Goal: Task Accomplishment & Management: Manage account settings

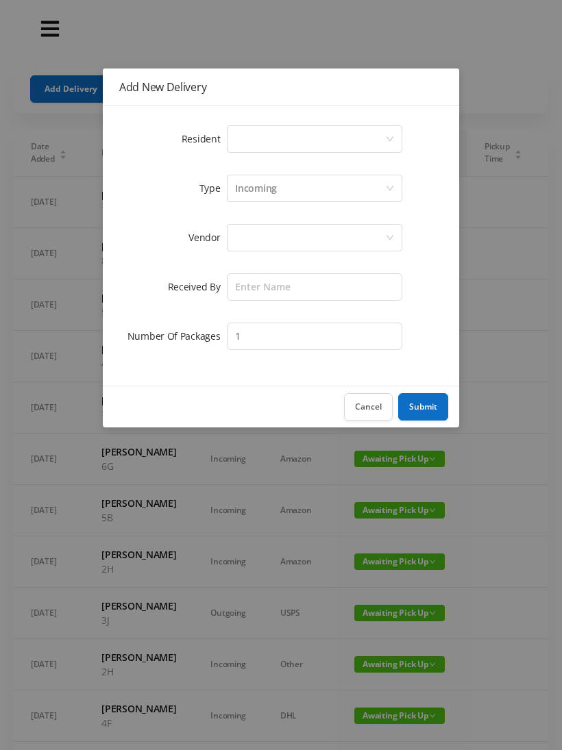
click at [236, 147] on div "Select a person" at bounding box center [310, 139] width 150 height 26
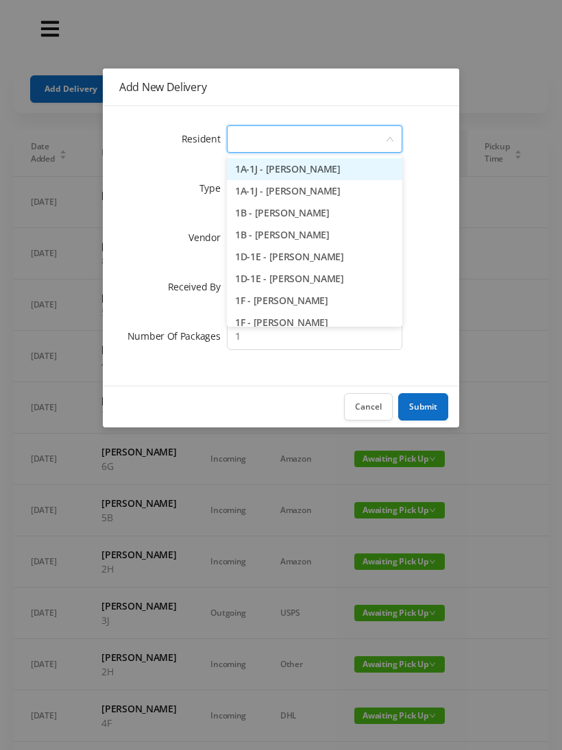
type input "8"
click at [291, 287] on li "8C - [PERSON_NAME]" at bounding box center [314, 279] width 175 height 22
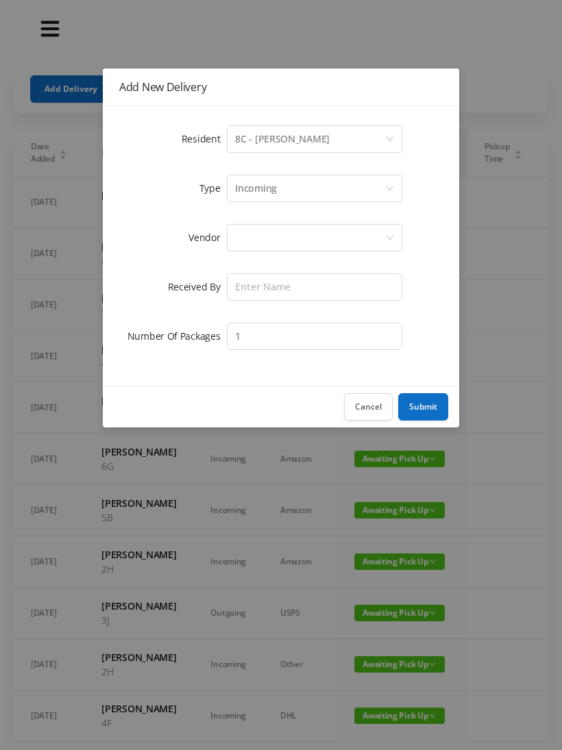
click at [239, 249] on div at bounding box center [310, 238] width 150 height 26
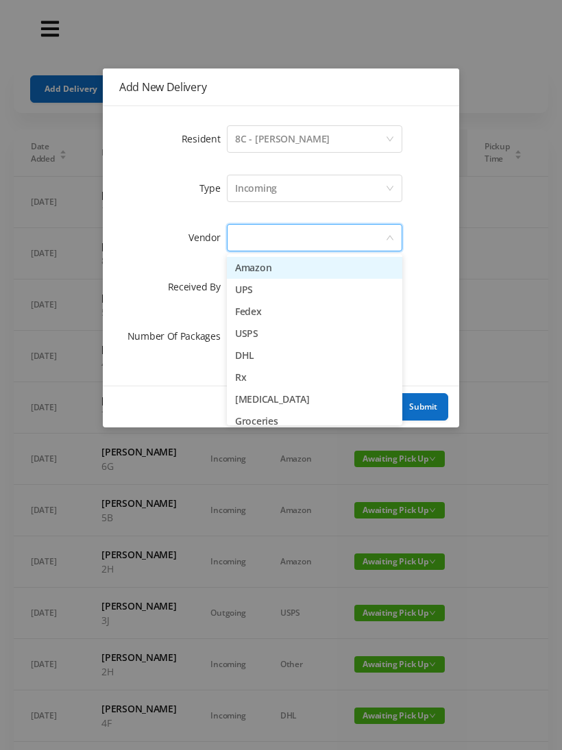
click at [273, 275] on li "Amazon" at bounding box center [314, 268] width 175 height 22
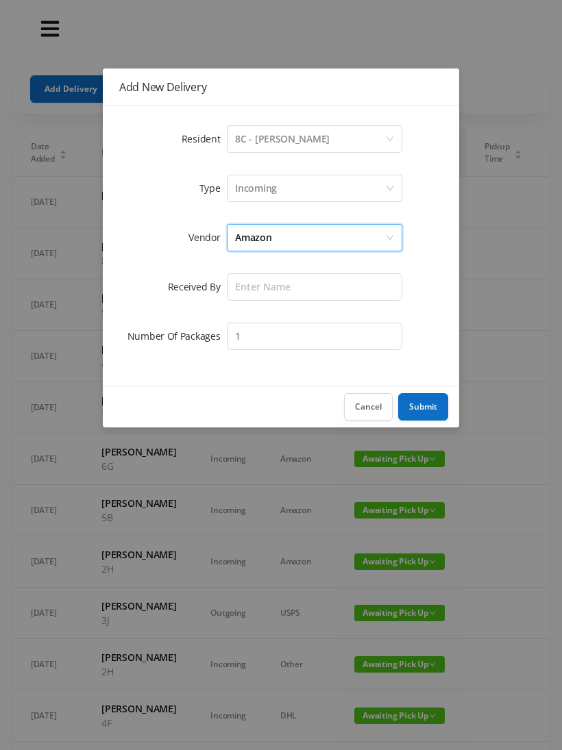
click at [276, 243] on div "Amazon" at bounding box center [310, 238] width 150 height 26
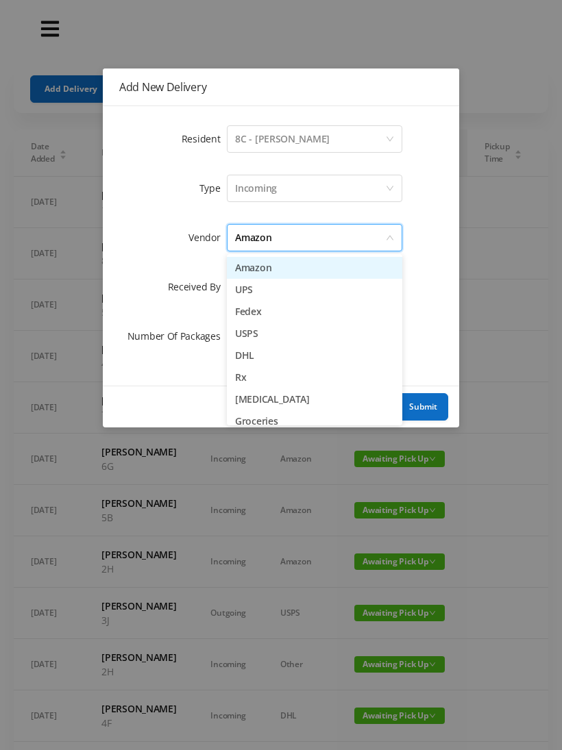
click at [275, 294] on li "UPS" at bounding box center [314, 290] width 175 height 22
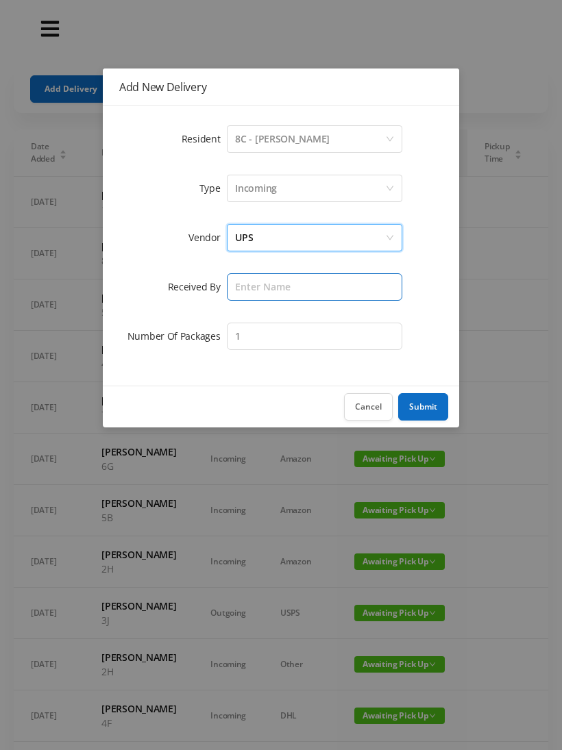
click at [256, 291] on input "text" at bounding box center [314, 286] width 175 height 27
type input "[PERSON_NAME]"
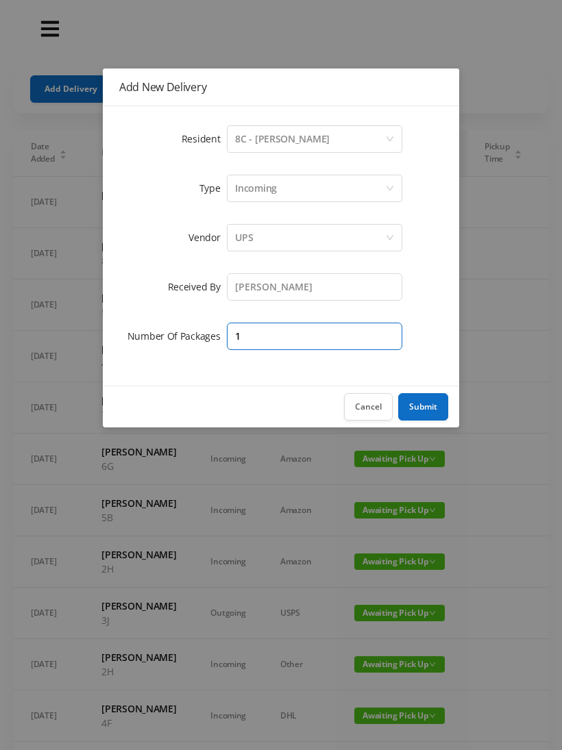
click at [251, 347] on input "1" at bounding box center [314, 336] width 175 height 27
type input "2"
click at [418, 415] on button "Submit" at bounding box center [423, 406] width 50 height 27
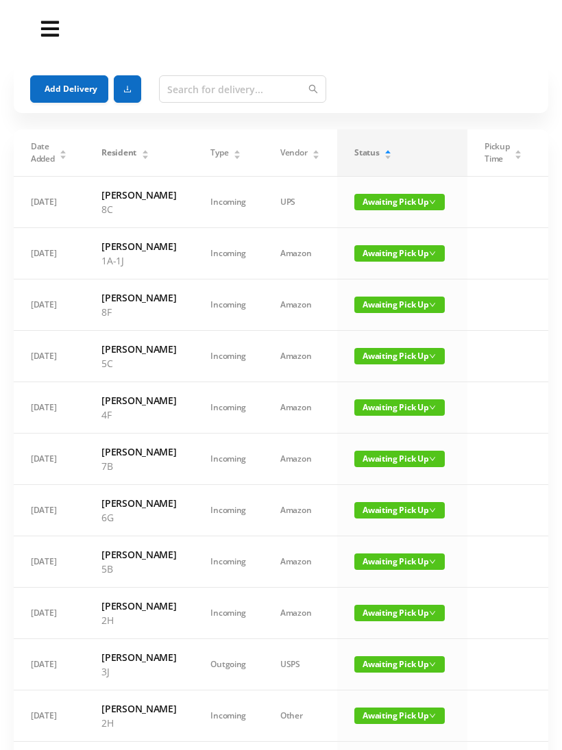
click at [66, 86] on button "Add Delivery" at bounding box center [69, 88] width 78 height 27
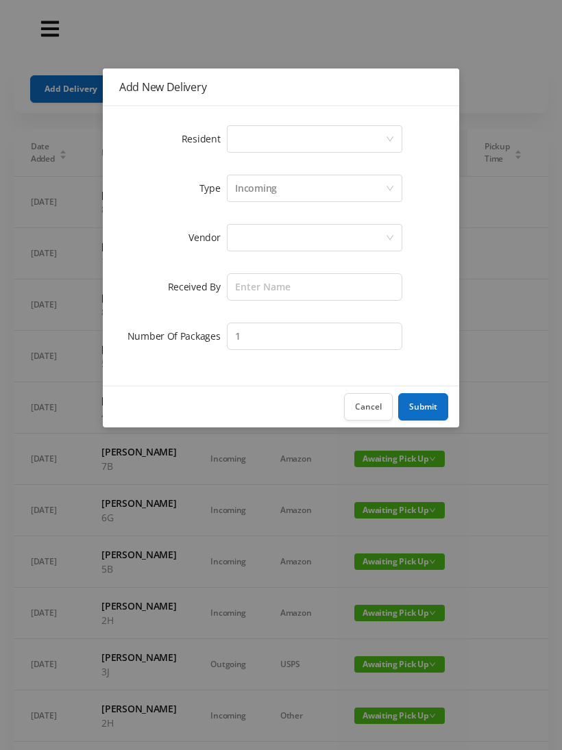
click at [245, 150] on div "Select a person" at bounding box center [310, 139] width 150 height 26
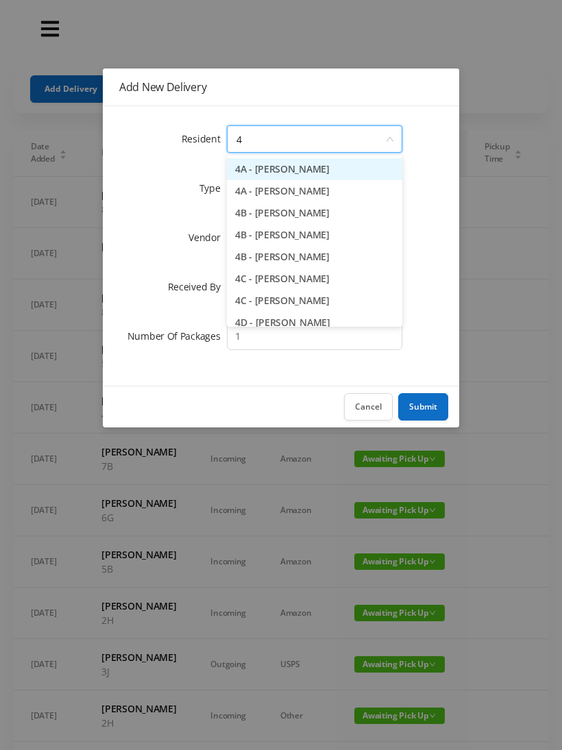
click at [280, 240] on li "4B - [PERSON_NAME]" at bounding box center [314, 235] width 175 height 22
type input "4"
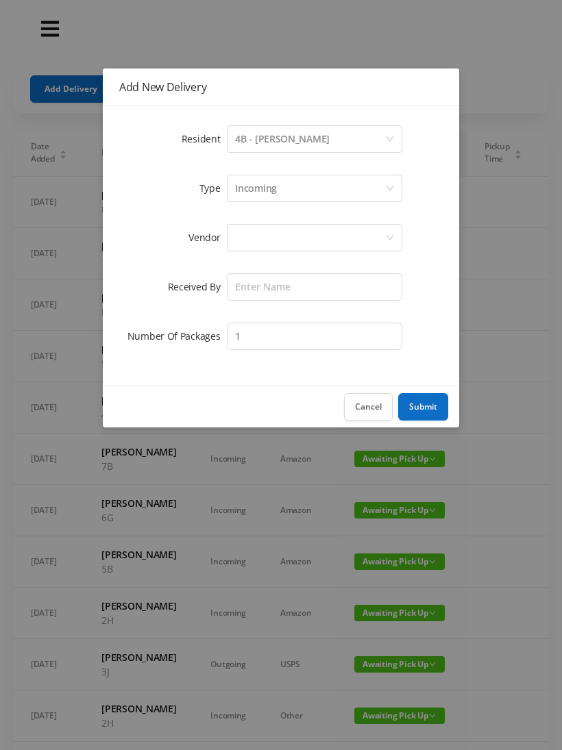
click at [297, 140] on div "4B - [PERSON_NAME]" at bounding box center [282, 139] width 95 height 26
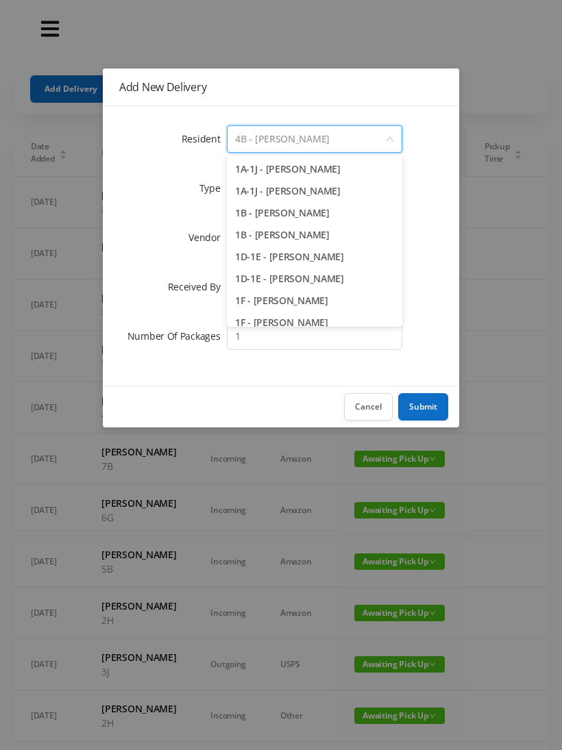
scroll to position [665, 0]
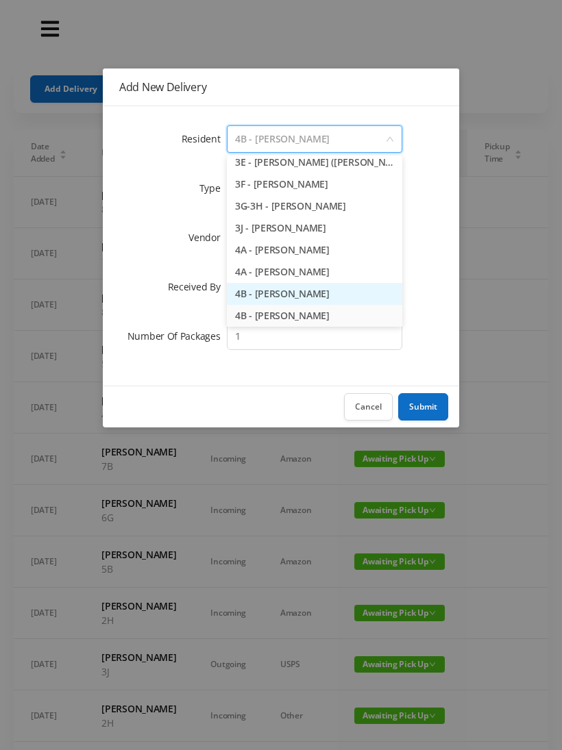
click at [301, 291] on li "4B - [PERSON_NAME]" at bounding box center [314, 294] width 175 height 22
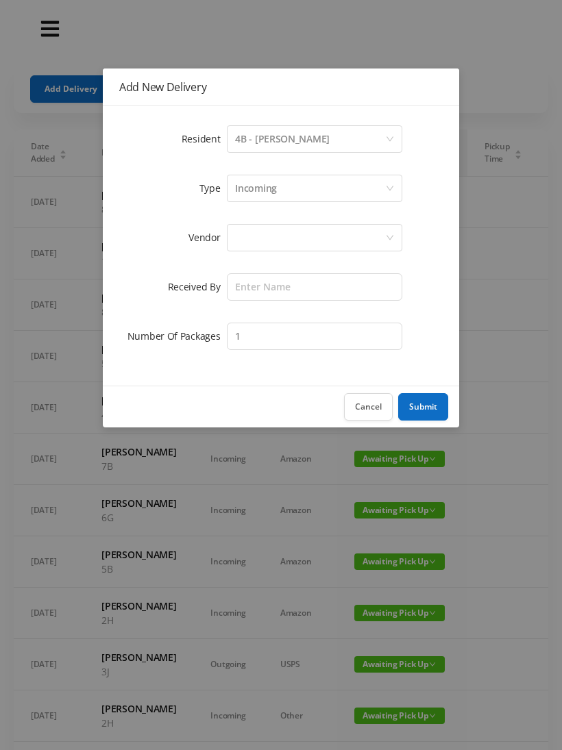
click at [256, 246] on div at bounding box center [310, 238] width 150 height 26
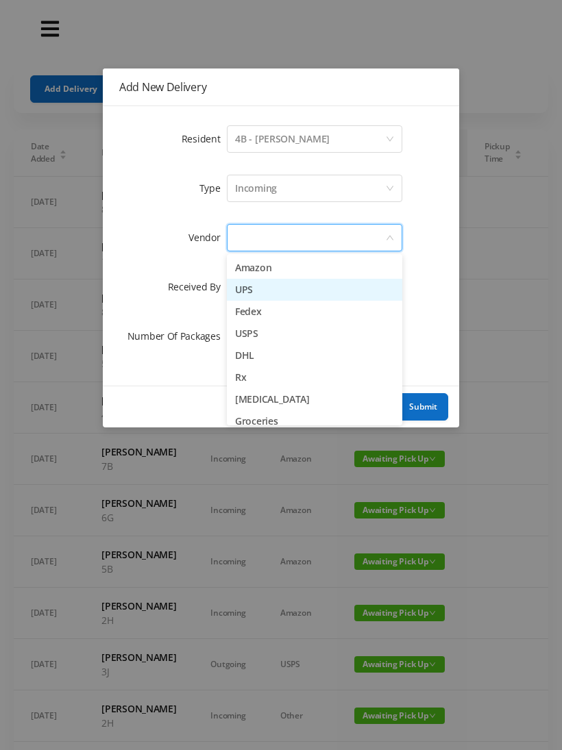
click at [271, 299] on li "UPS" at bounding box center [314, 290] width 175 height 22
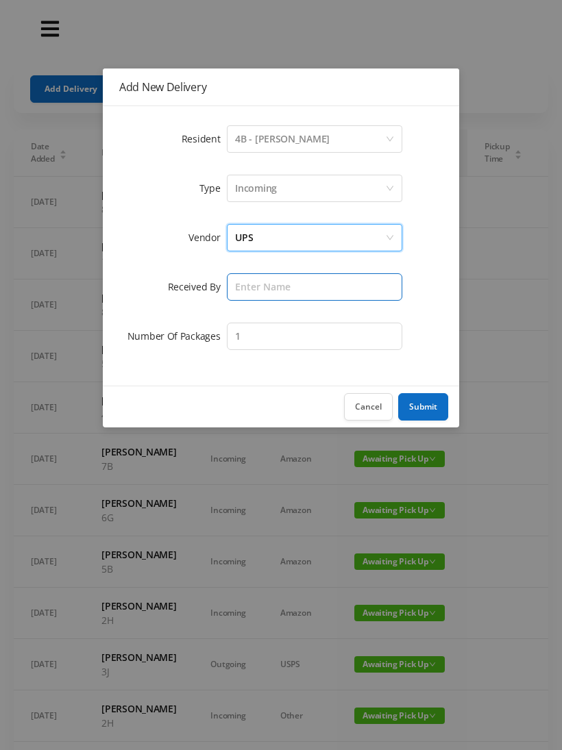
click at [256, 292] on input "text" at bounding box center [314, 286] width 175 height 27
type input "[PERSON_NAME]"
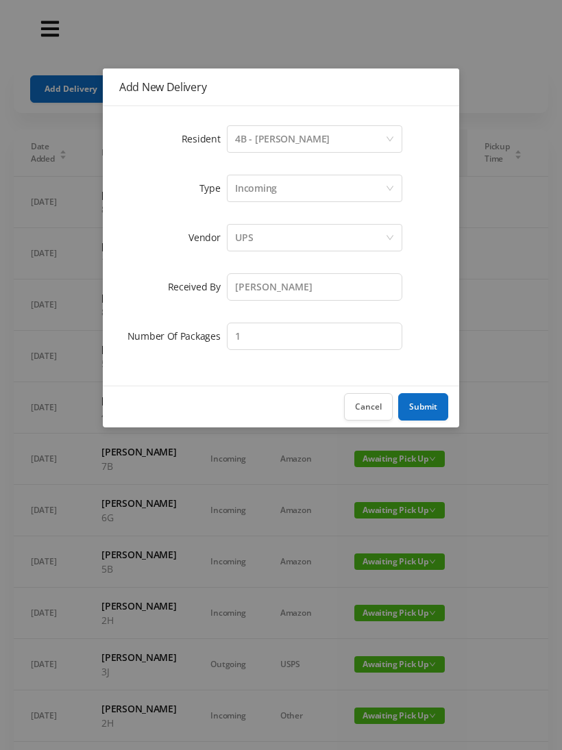
click at [434, 411] on button "Submit" at bounding box center [423, 406] width 50 height 27
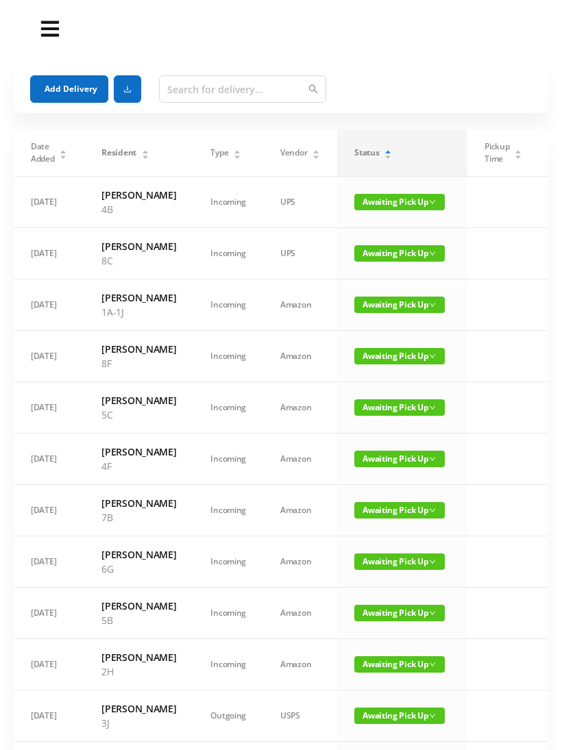
click at [73, 88] on button "Add Delivery" at bounding box center [69, 88] width 78 height 27
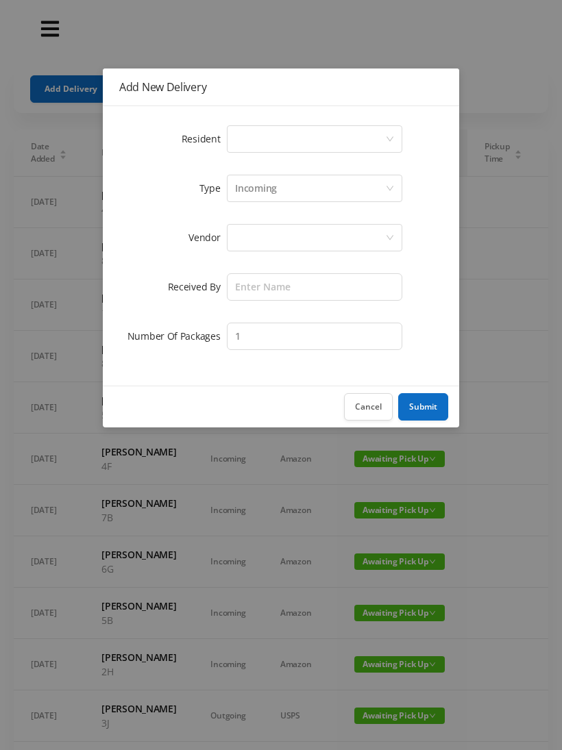
click at [256, 121] on div "Resident Select a person Type Incoming Vendor Received By Number Of Packages 1" at bounding box center [281, 246] width 356 height 280
click at [259, 133] on div "Select a person" at bounding box center [310, 139] width 150 height 26
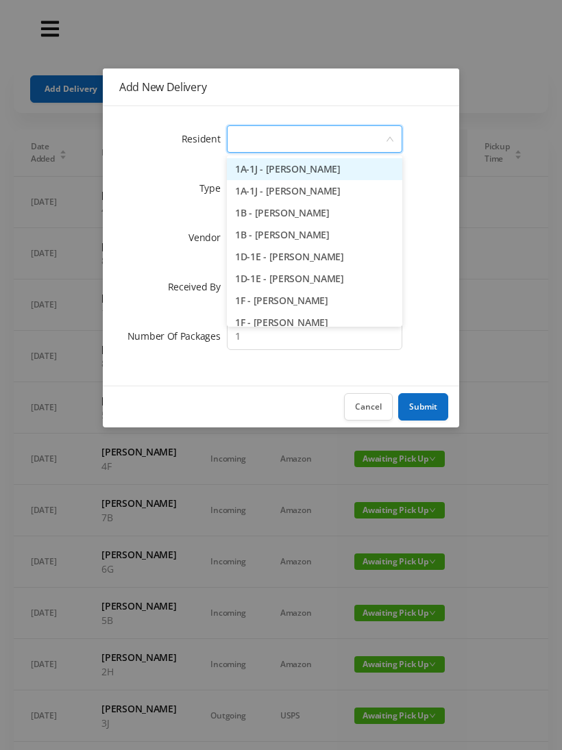
type input "8"
click at [330, 293] on li "8D - [PERSON_NAME]" at bounding box center [314, 301] width 175 height 22
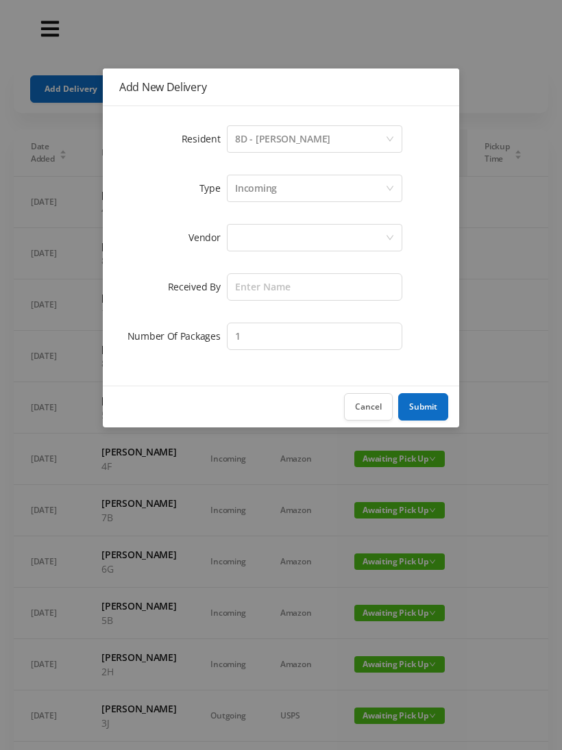
click at [293, 134] on div "8D - [PERSON_NAME]" at bounding box center [282, 139] width 95 height 26
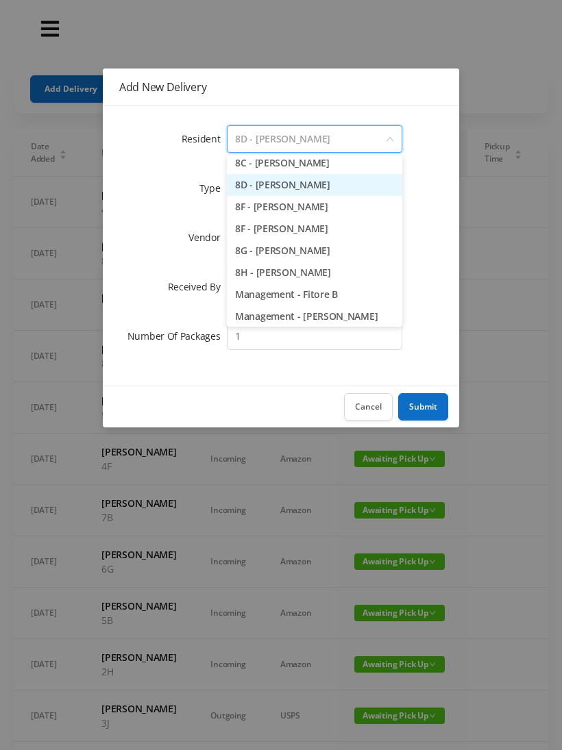
scroll to position [1905, 0]
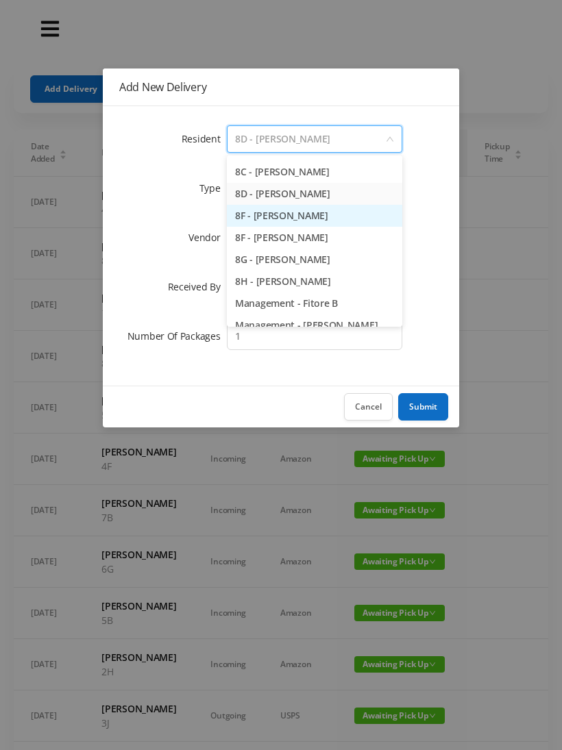
click at [302, 219] on li "8F - [PERSON_NAME]" at bounding box center [314, 216] width 175 height 22
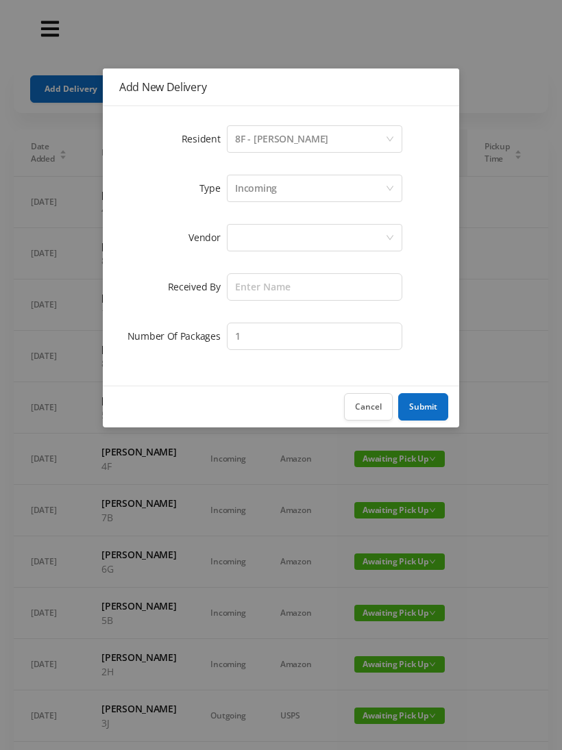
click at [260, 242] on div at bounding box center [310, 238] width 150 height 26
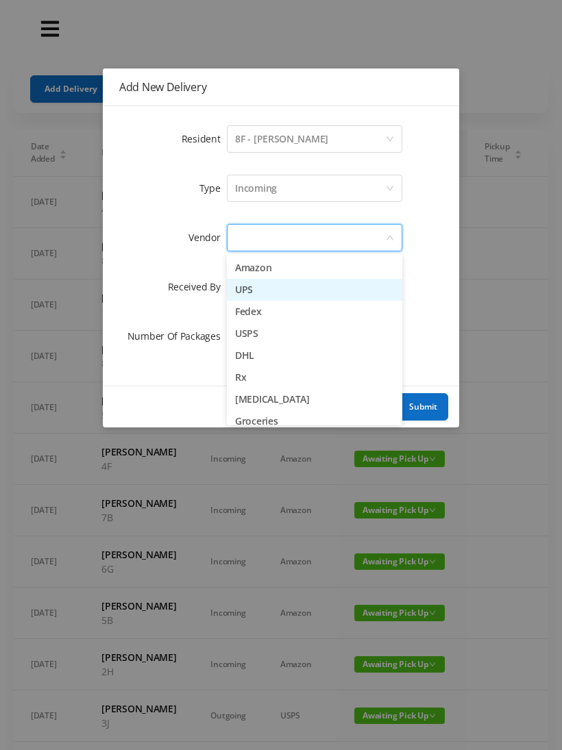
click at [267, 294] on li "UPS" at bounding box center [314, 290] width 175 height 22
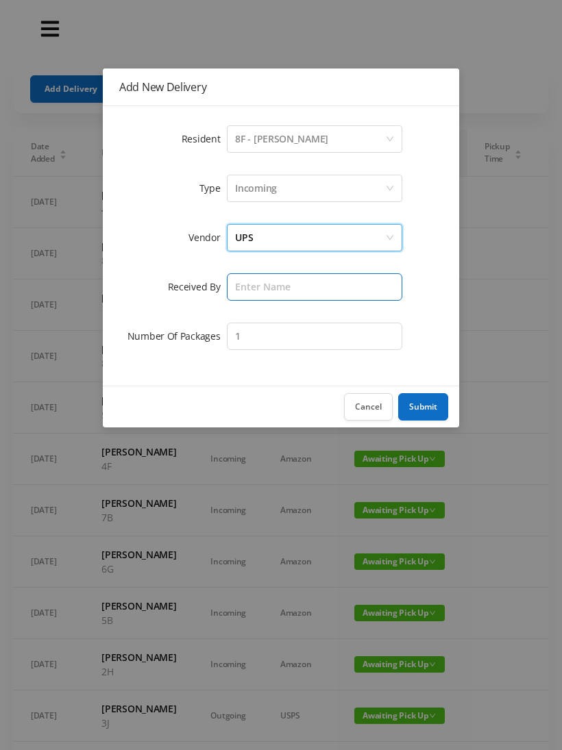
click at [252, 299] on input "text" at bounding box center [314, 286] width 175 height 27
type input "[PERSON_NAME]"
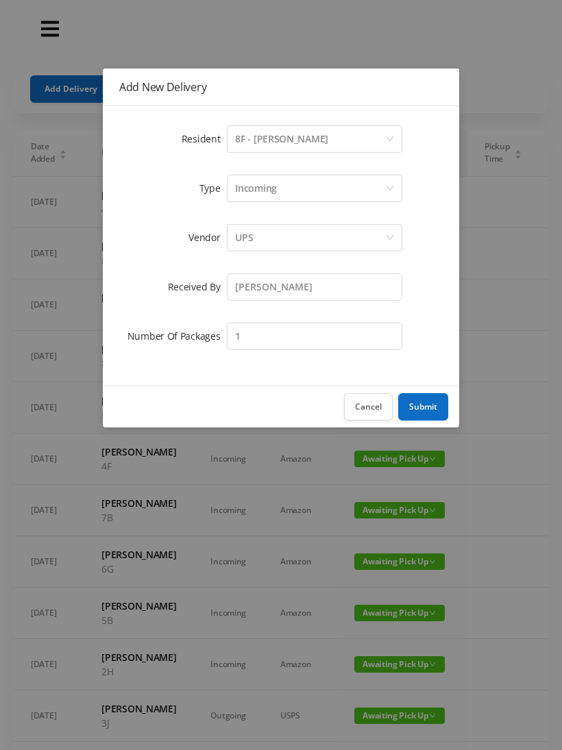
click at [423, 406] on button "Submit" at bounding box center [423, 406] width 50 height 27
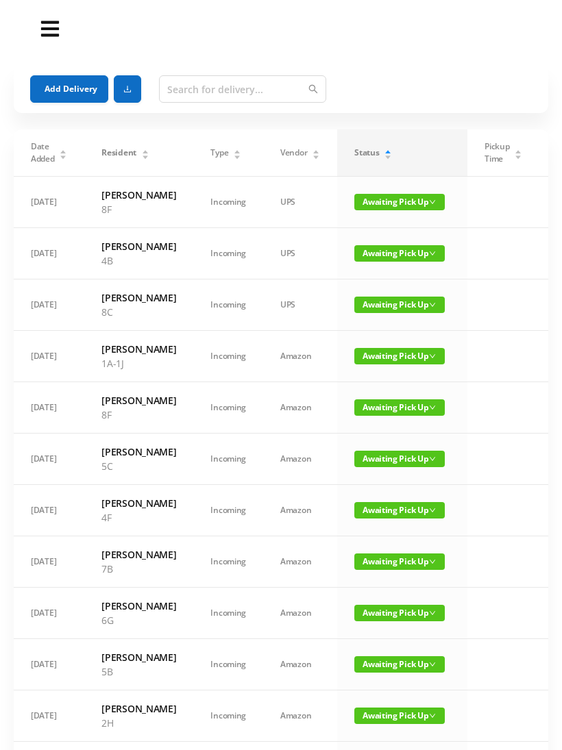
click at [58, 77] on button "Add Delivery" at bounding box center [69, 88] width 78 height 27
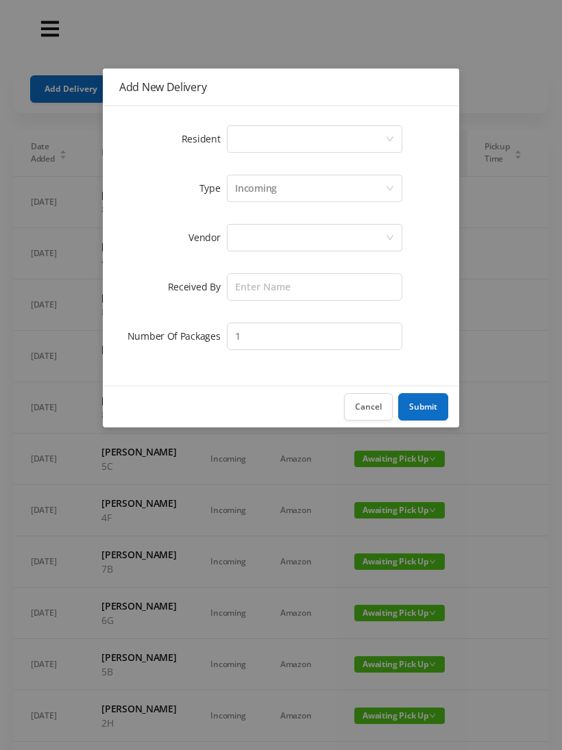
click at [245, 142] on div "Select a person" at bounding box center [310, 139] width 150 height 26
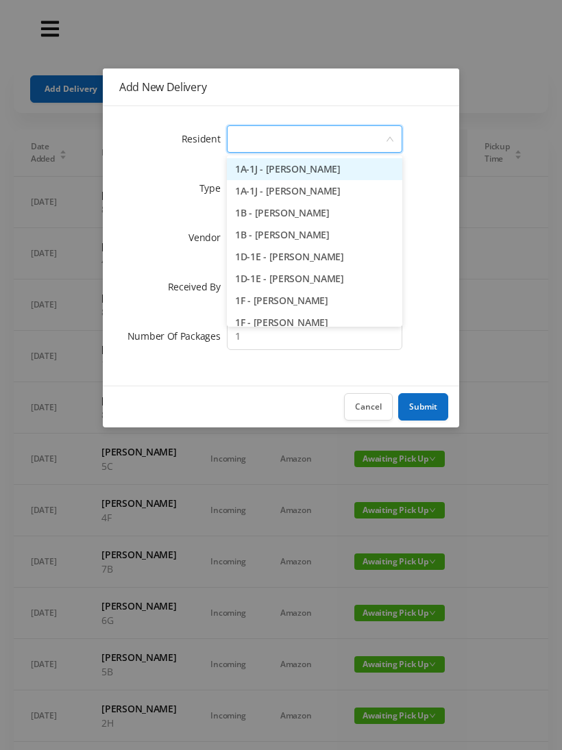
type input "5"
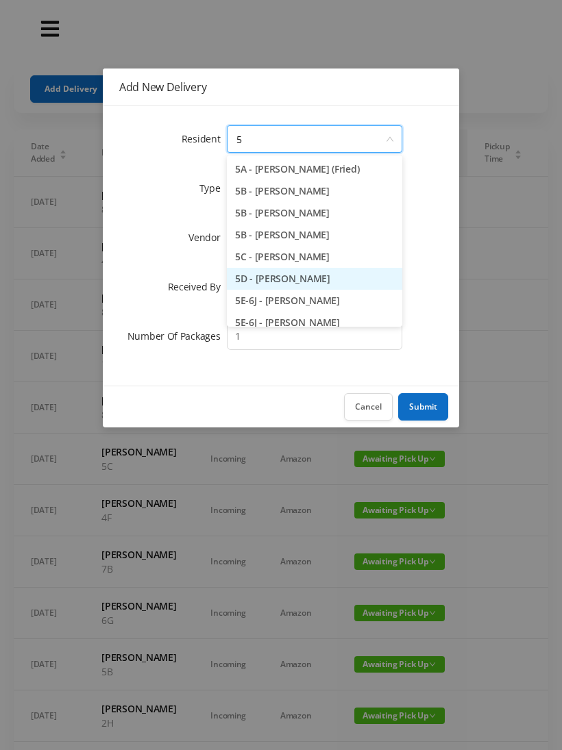
click at [307, 278] on li "5D - [PERSON_NAME]" at bounding box center [314, 279] width 175 height 22
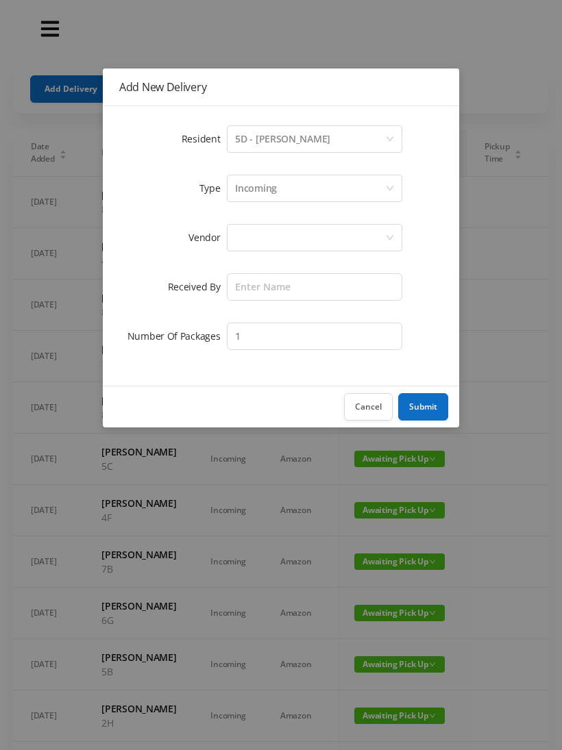
click at [260, 242] on div at bounding box center [310, 238] width 150 height 26
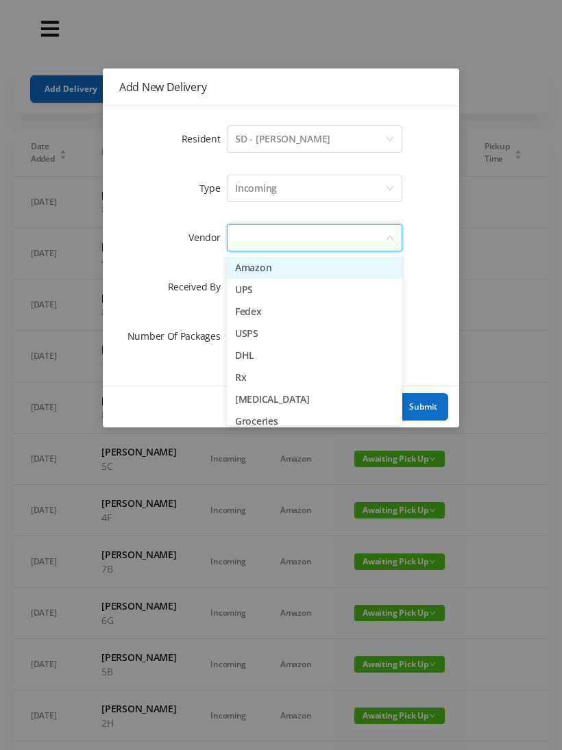
click at [299, 298] on li "UPS" at bounding box center [314, 290] width 175 height 22
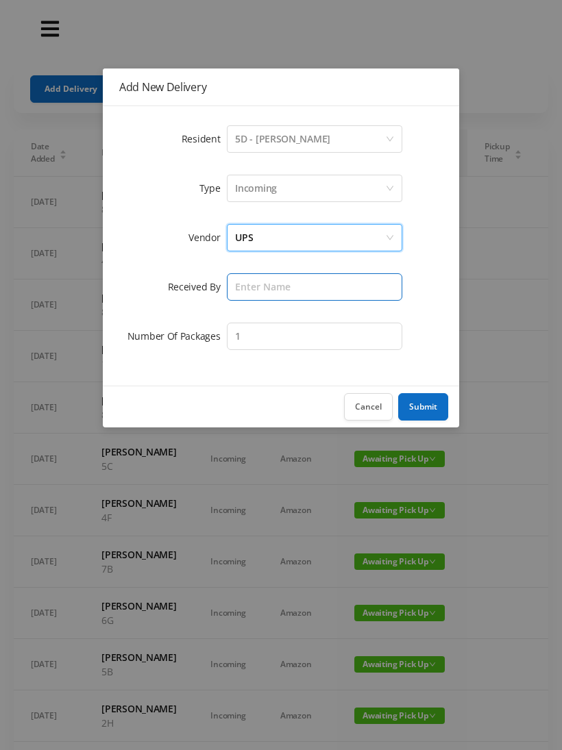
click at [260, 287] on input "text" at bounding box center [314, 286] width 175 height 27
type input "[PERSON_NAME]"
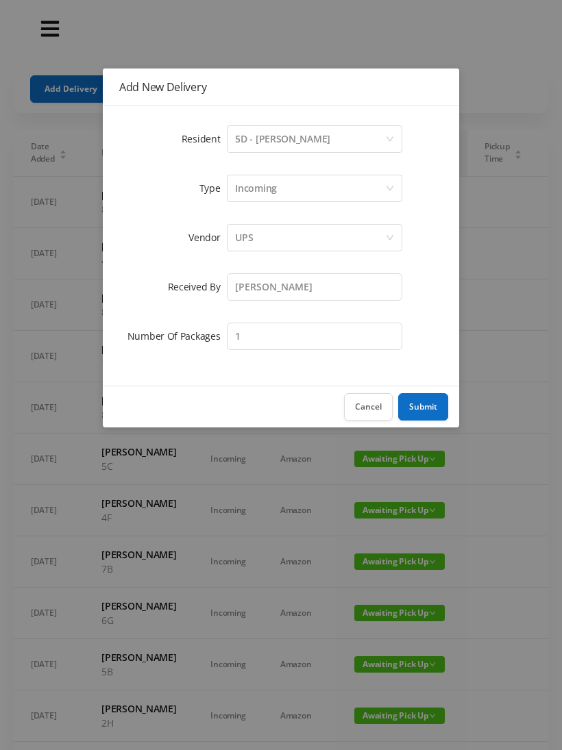
click at [432, 417] on button "Submit" at bounding box center [423, 406] width 50 height 27
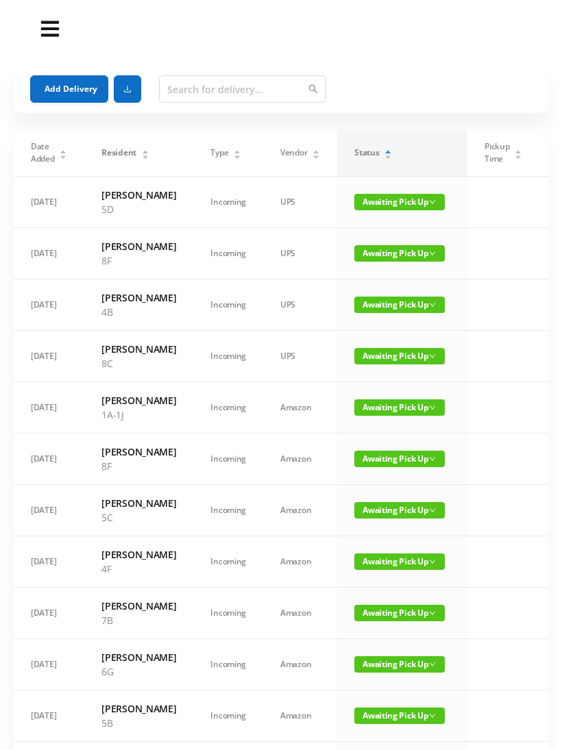
click at [0, 165] on html "Deliveries Got Feedback? Email Us Now Add Delivery Date Added Resident Type Ven…" at bounding box center [281, 375] width 562 height 750
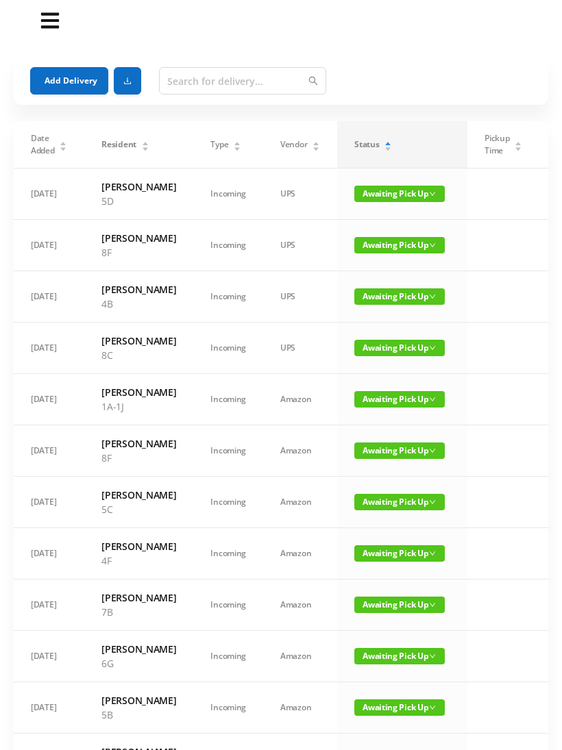
scroll to position [12, 0]
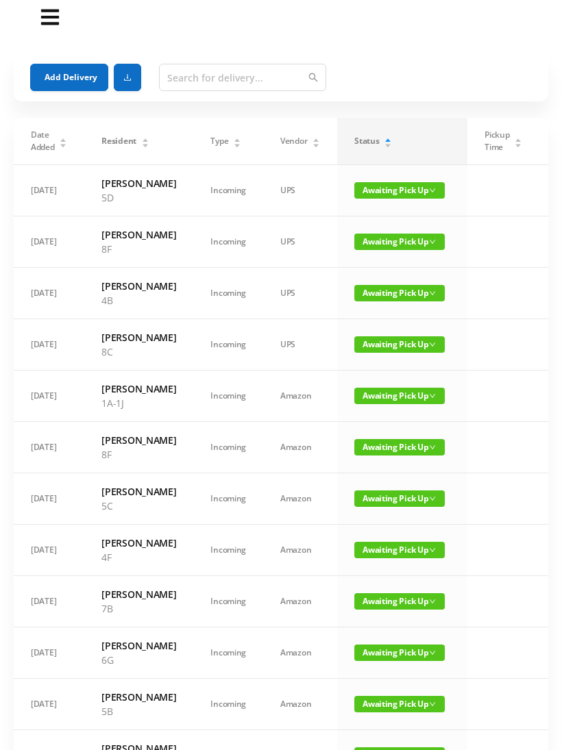
click at [490, 212] on td at bounding box center [503, 190] width 72 height 51
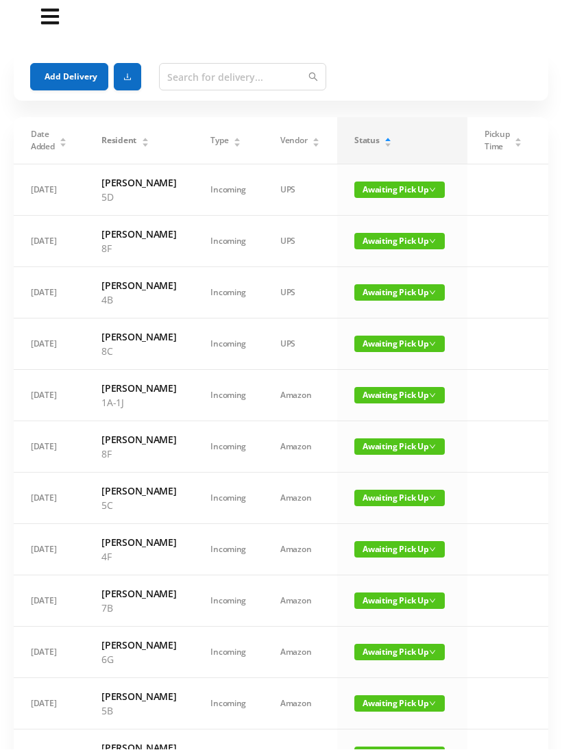
scroll to position [0, 0]
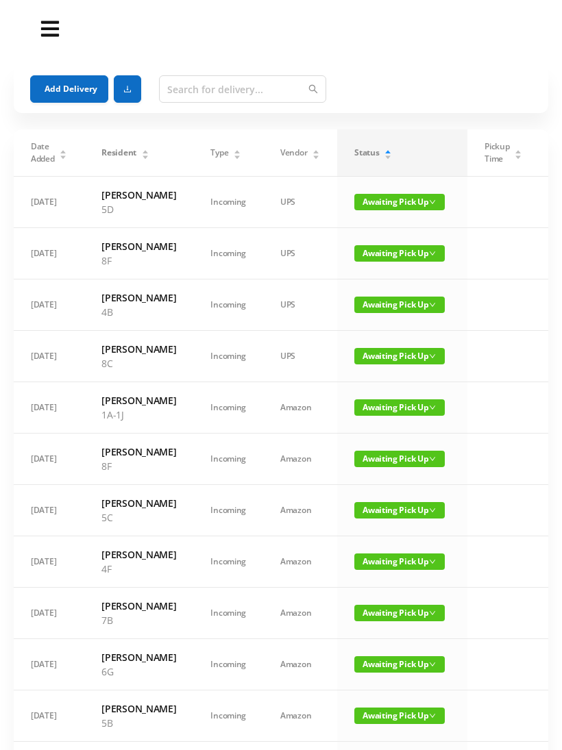
click at [74, 90] on button "Add Delivery" at bounding box center [69, 88] width 78 height 27
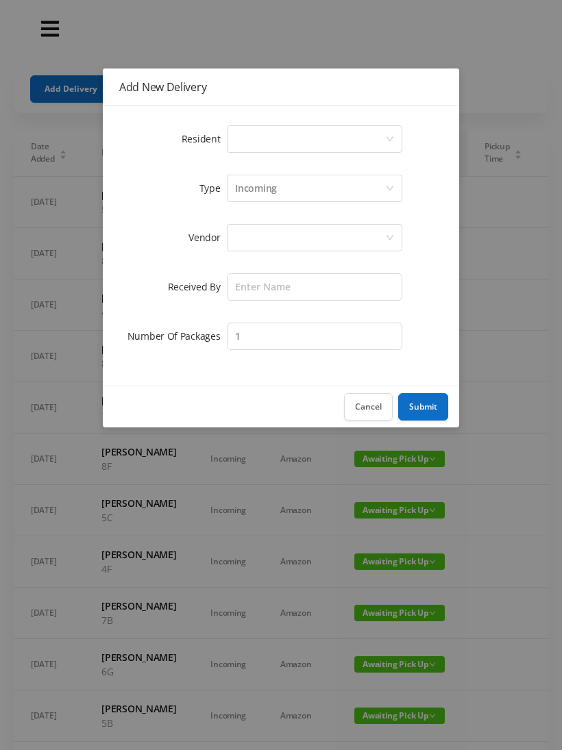
click at [245, 141] on div "Select a person" at bounding box center [310, 139] width 150 height 26
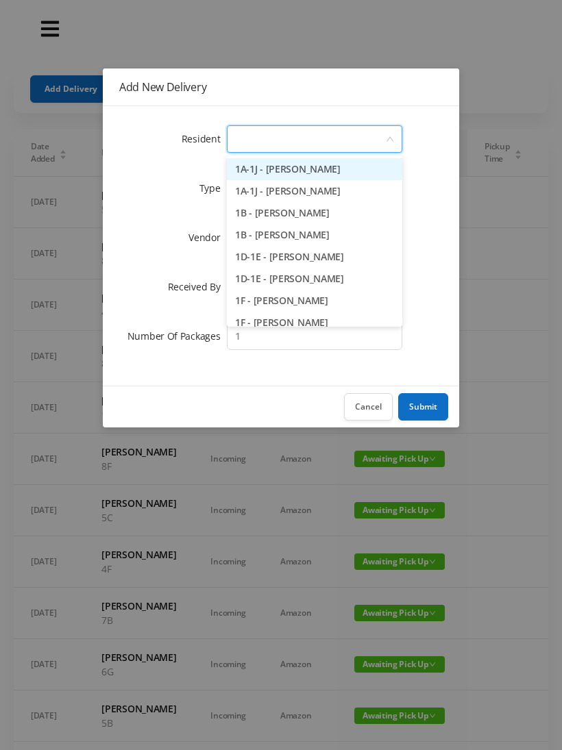
type input "6"
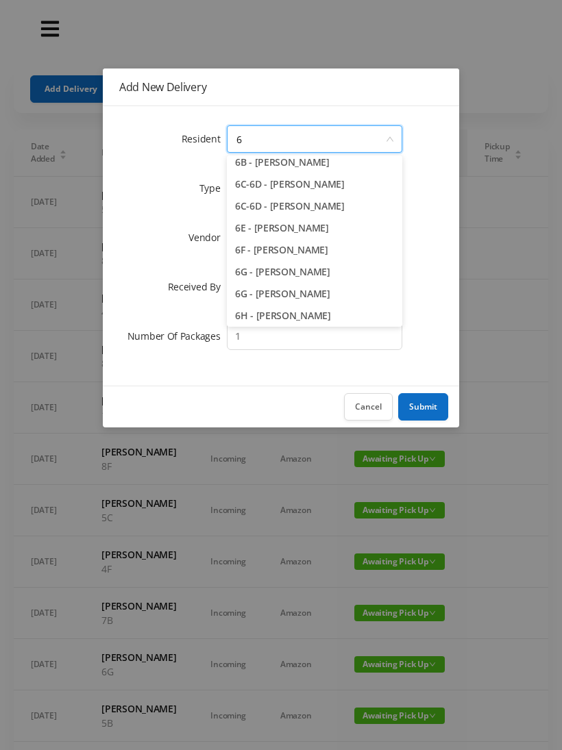
scroll to position [96, 0]
click at [328, 275] on li "6G - [PERSON_NAME]" at bounding box center [314, 271] width 175 height 22
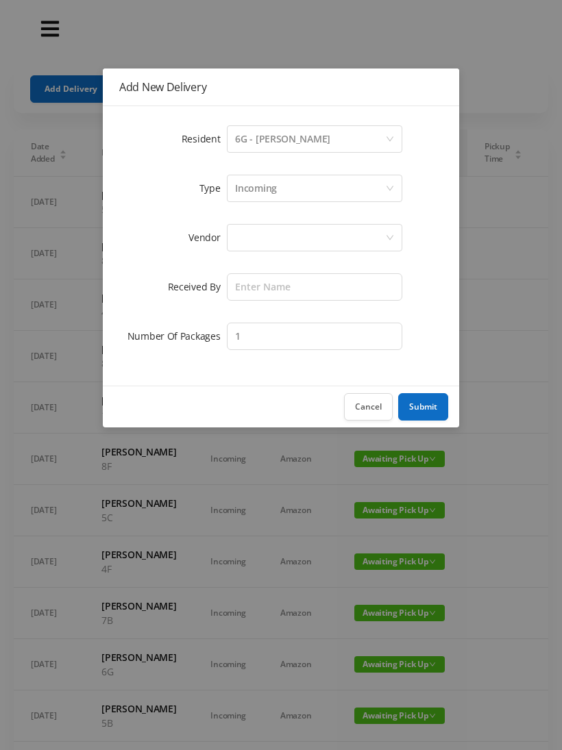
click at [238, 247] on div at bounding box center [310, 238] width 150 height 26
click at [262, 236] on div at bounding box center [310, 238] width 150 height 26
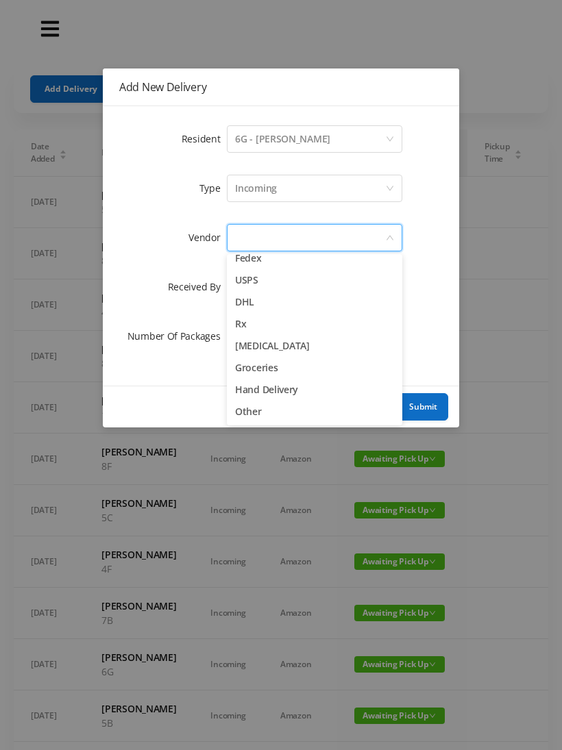
scroll to position [53, 0]
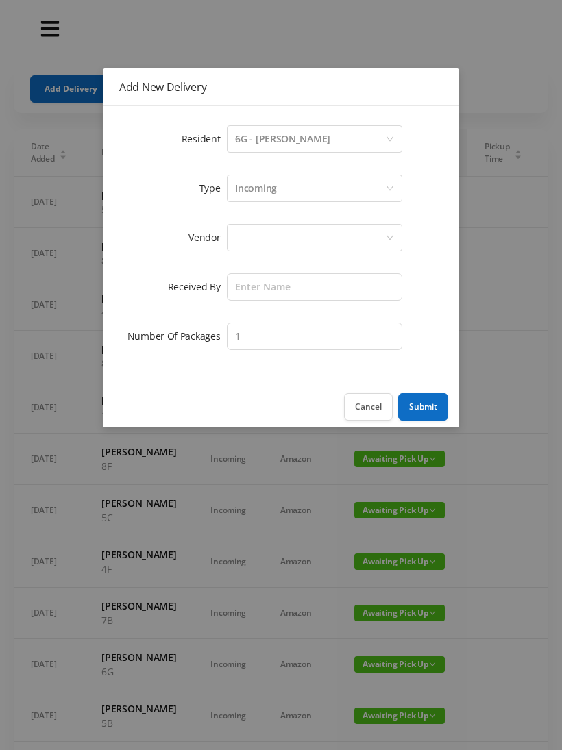
click at [256, 242] on div at bounding box center [310, 238] width 150 height 26
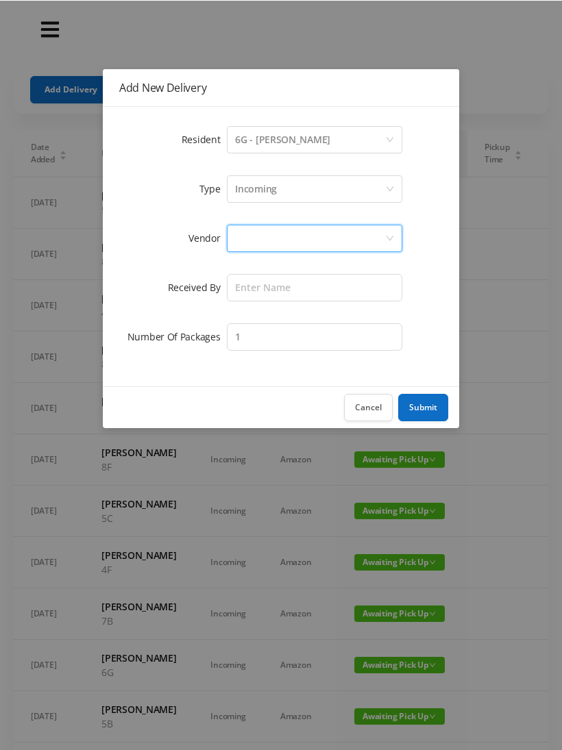
scroll to position [1, 0]
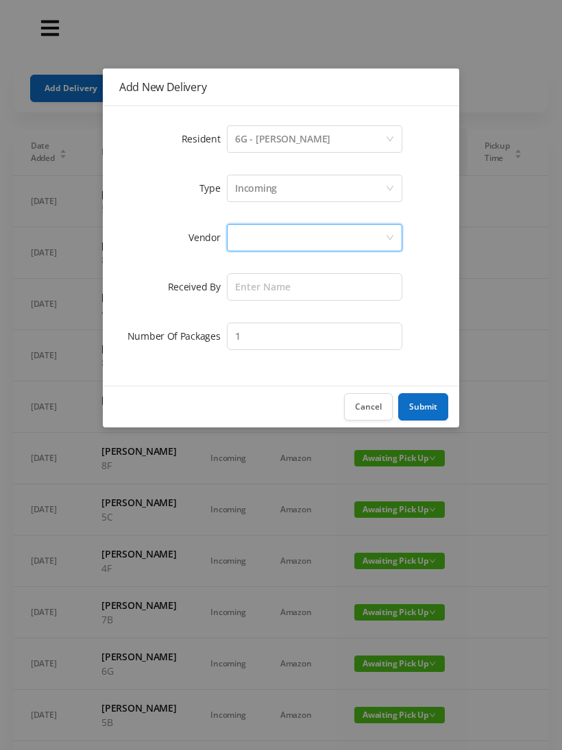
click at [256, 239] on div at bounding box center [310, 238] width 150 height 26
click at [263, 239] on div at bounding box center [310, 238] width 150 height 26
click at [244, 243] on div at bounding box center [310, 238] width 150 height 26
click at [253, 415] on li "Other" at bounding box center [314, 412] width 175 height 22
click at [251, 288] on input "text" at bounding box center [314, 286] width 175 height 27
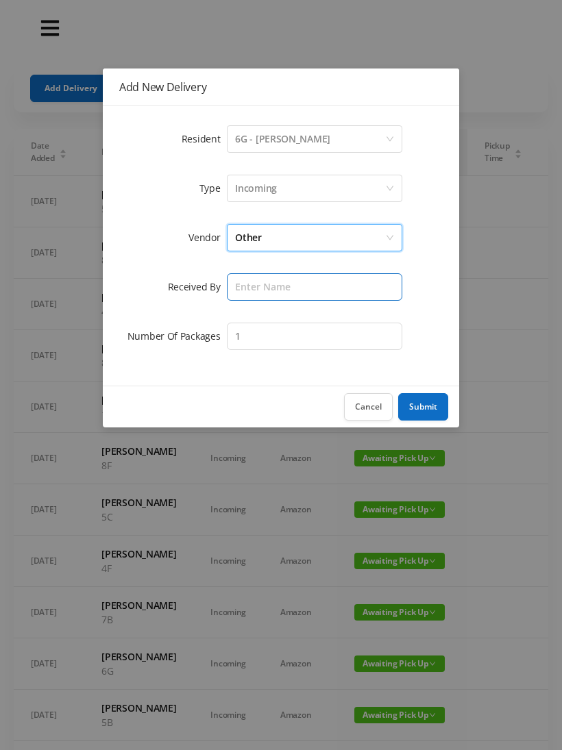
scroll to position [0, 0]
type input "[PERSON_NAME]"
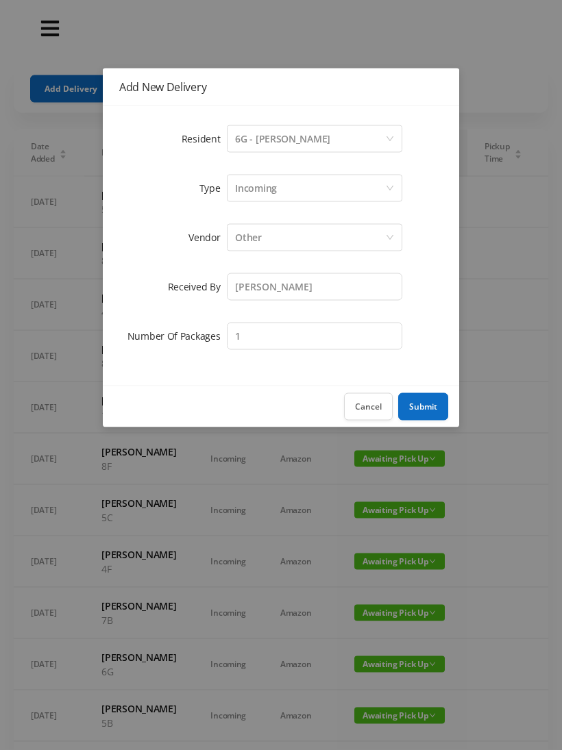
click at [427, 406] on button "Submit" at bounding box center [423, 406] width 50 height 27
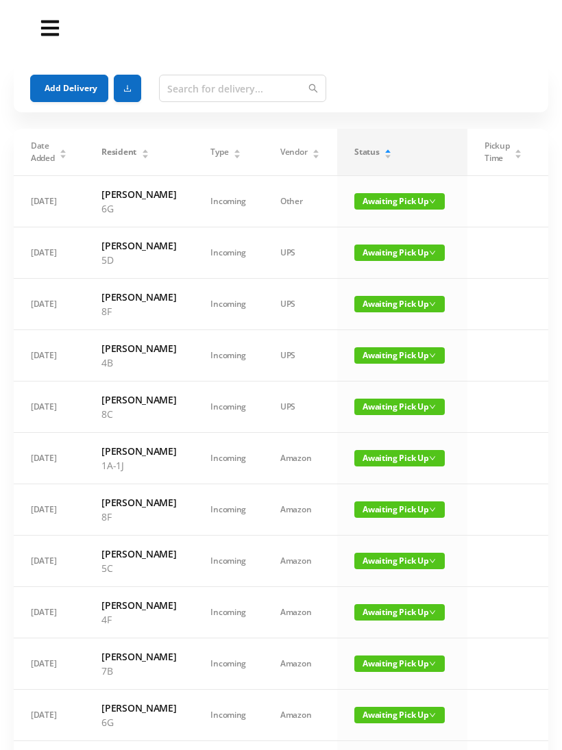
click at [404, 261] on span "Awaiting Pick Up" at bounding box center [399, 253] width 90 height 16
click at [395, 320] on link "Picked Up" at bounding box center [391, 323] width 89 height 22
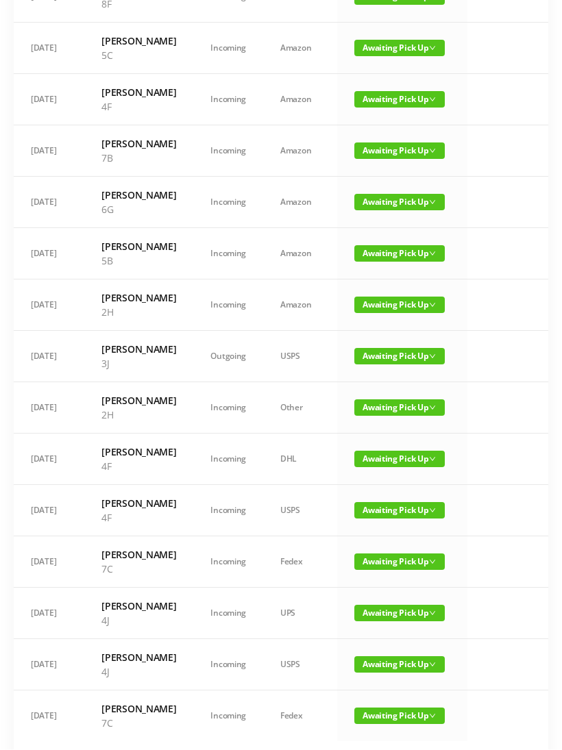
scroll to position [463, 0]
click at [382, 210] on span "Awaiting Pick Up" at bounding box center [399, 202] width 90 height 16
click at [384, 367] on link "Picked Up" at bounding box center [391, 373] width 89 height 22
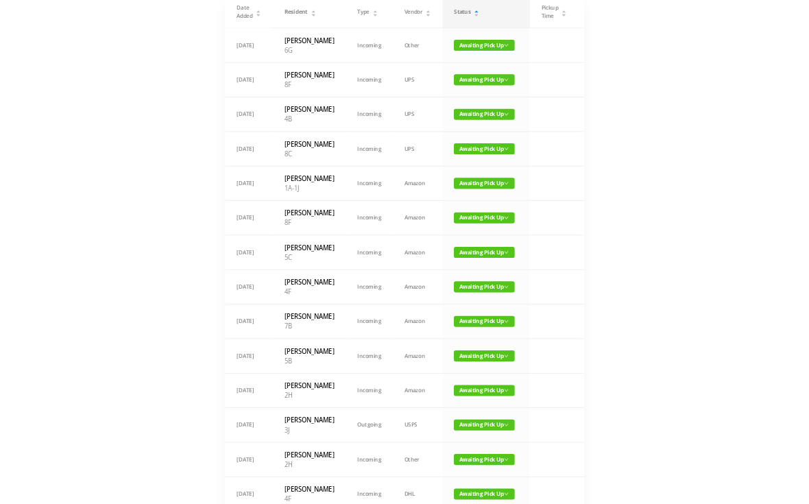
scroll to position [0, 0]
